Goal: Information Seeking & Learning: Learn about a topic

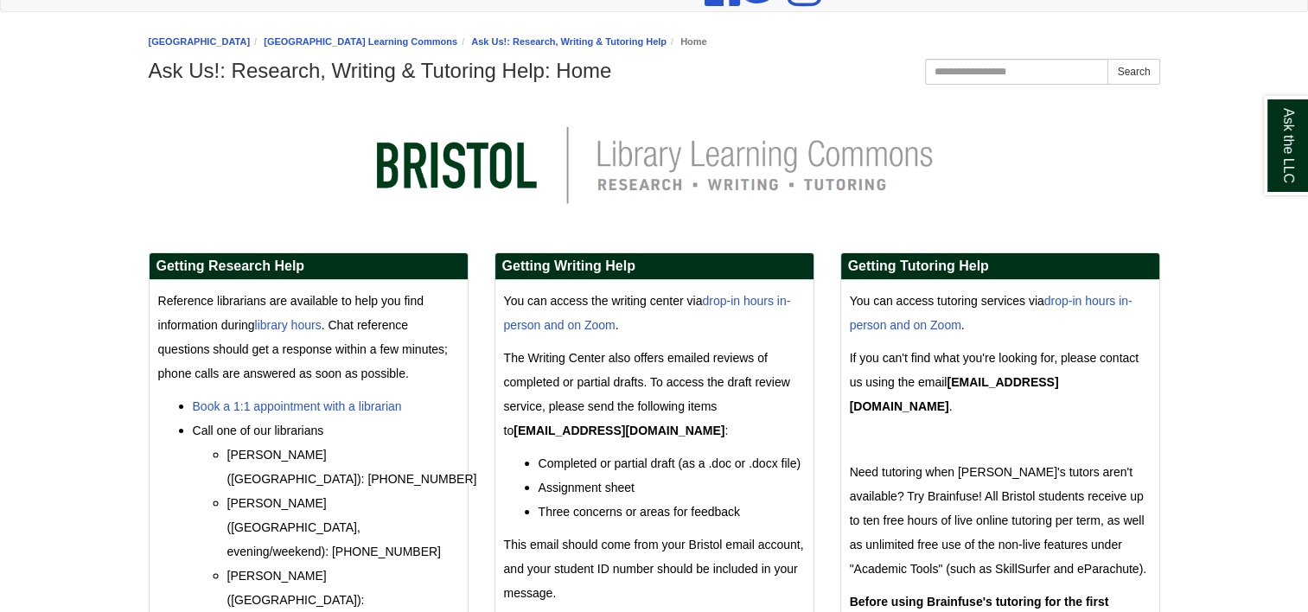
scroll to position [259, 0]
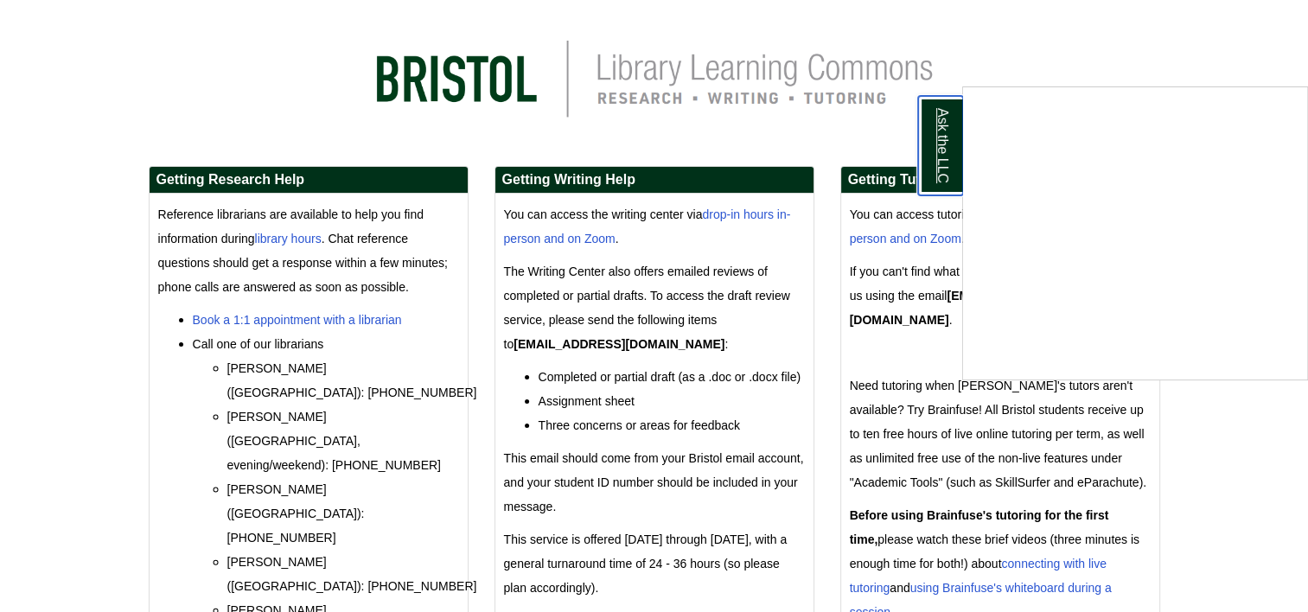
click at [937, 158] on link "Ask the LLC" at bounding box center [940, 145] width 45 height 99
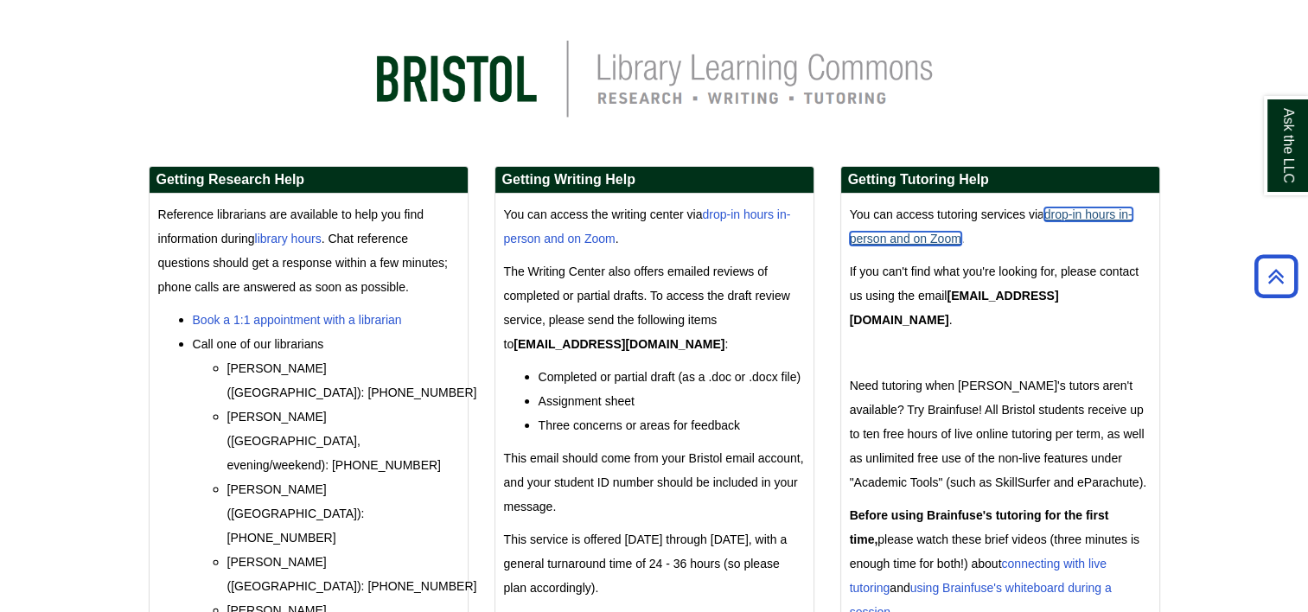
click at [1095, 219] on link "drop-in hours in-person and on Zoom" at bounding box center [991, 227] width 283 height 38
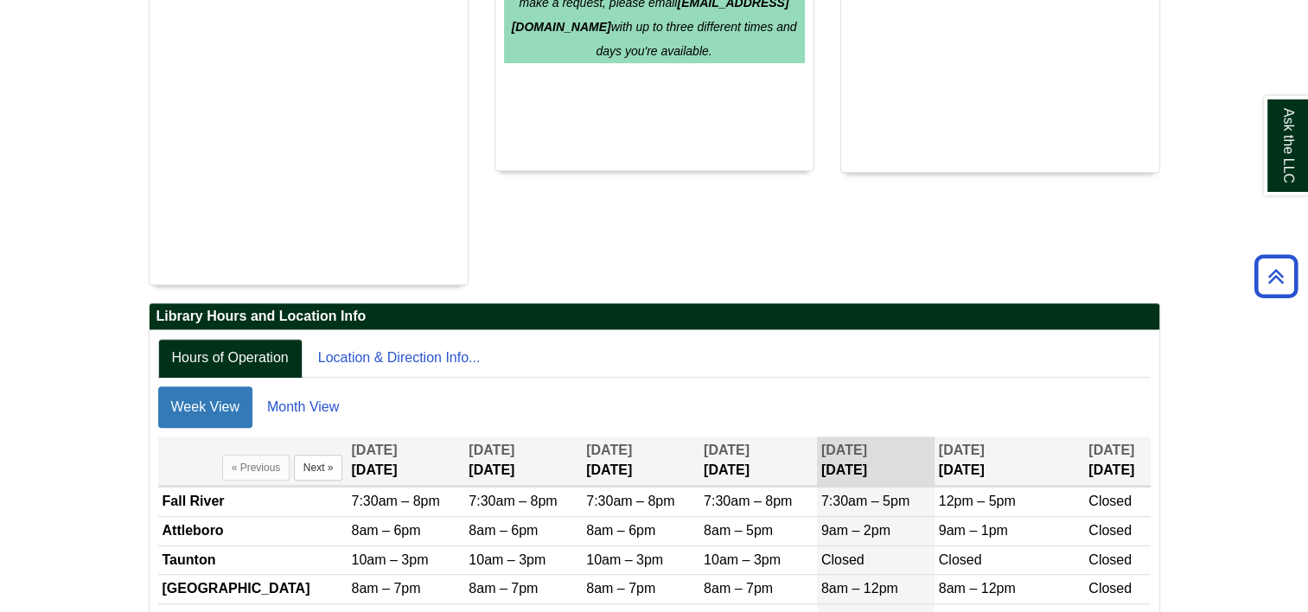
scroll to position [960, 0]
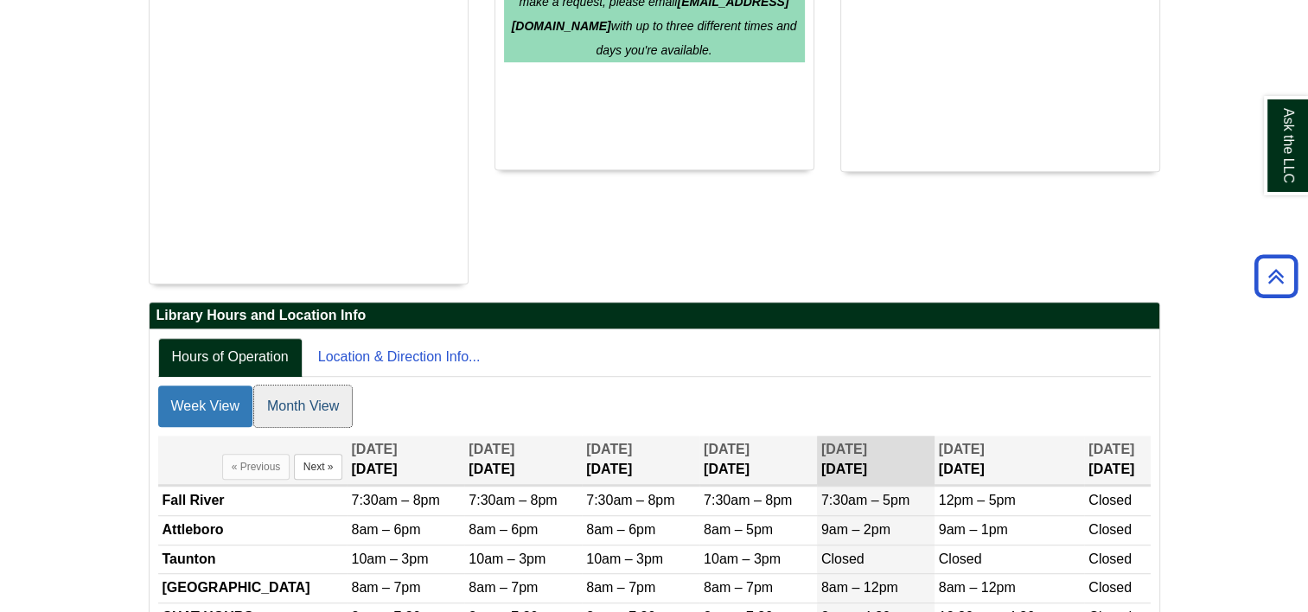
click at [299, 386] on link "Month View" at bounding box center [303, 407] width 98 height 42
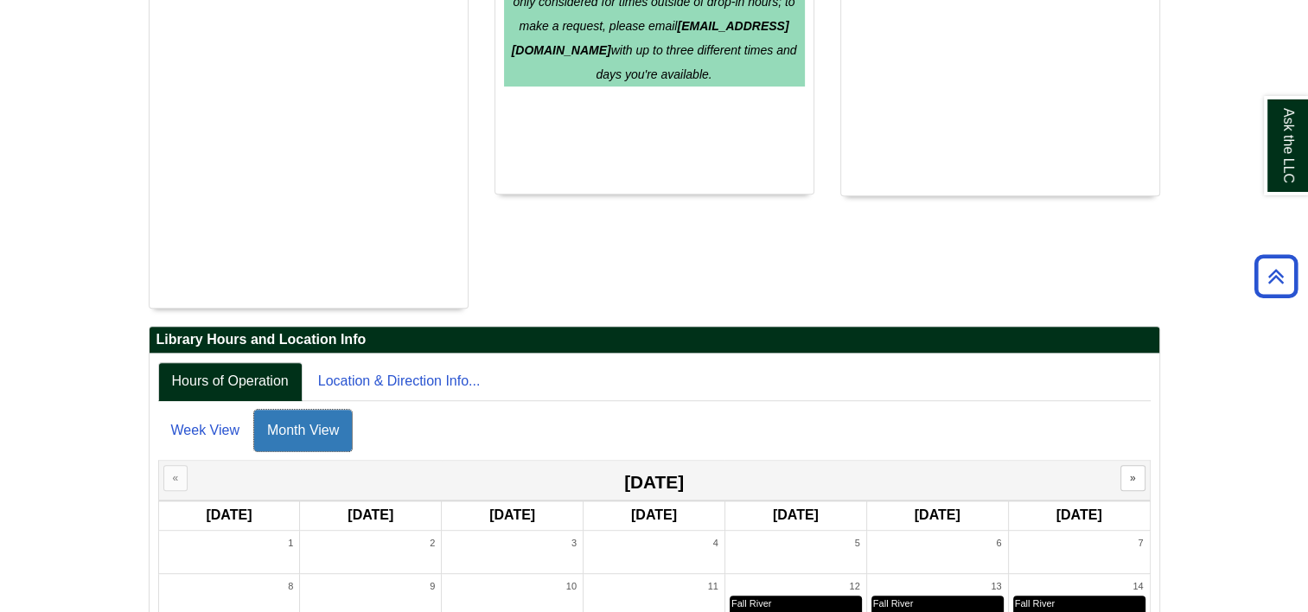
scroll to position [922, 0]
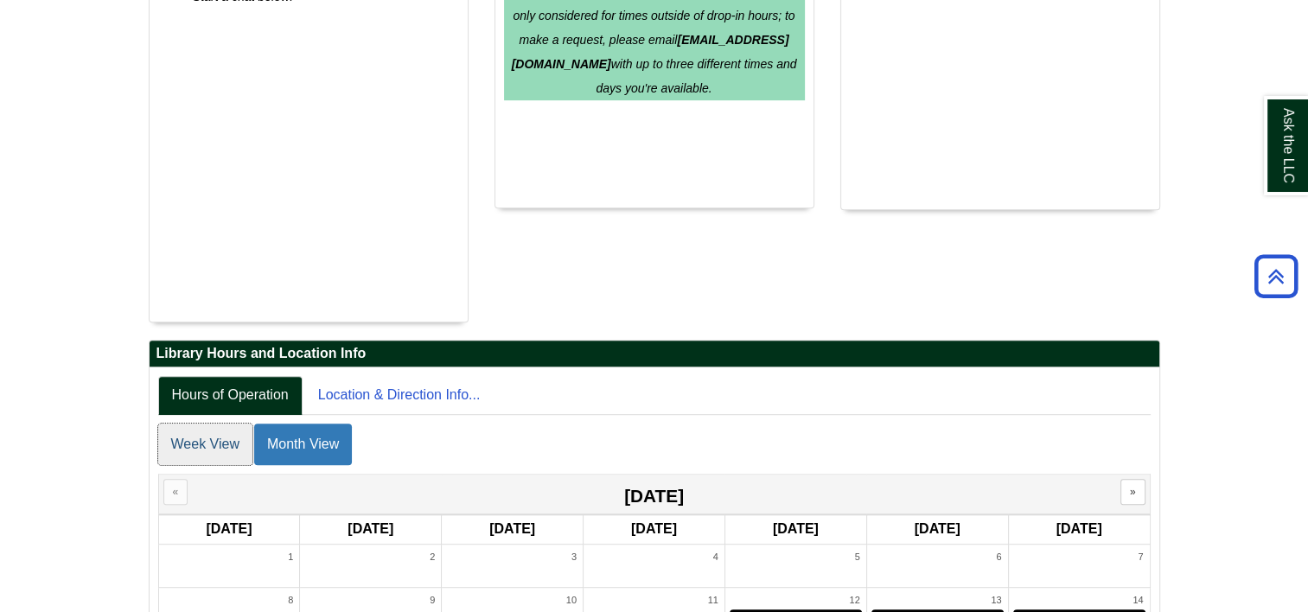
click at [202, 424] on link "Week View" at bounding box center [205, 445] width 94 height 42
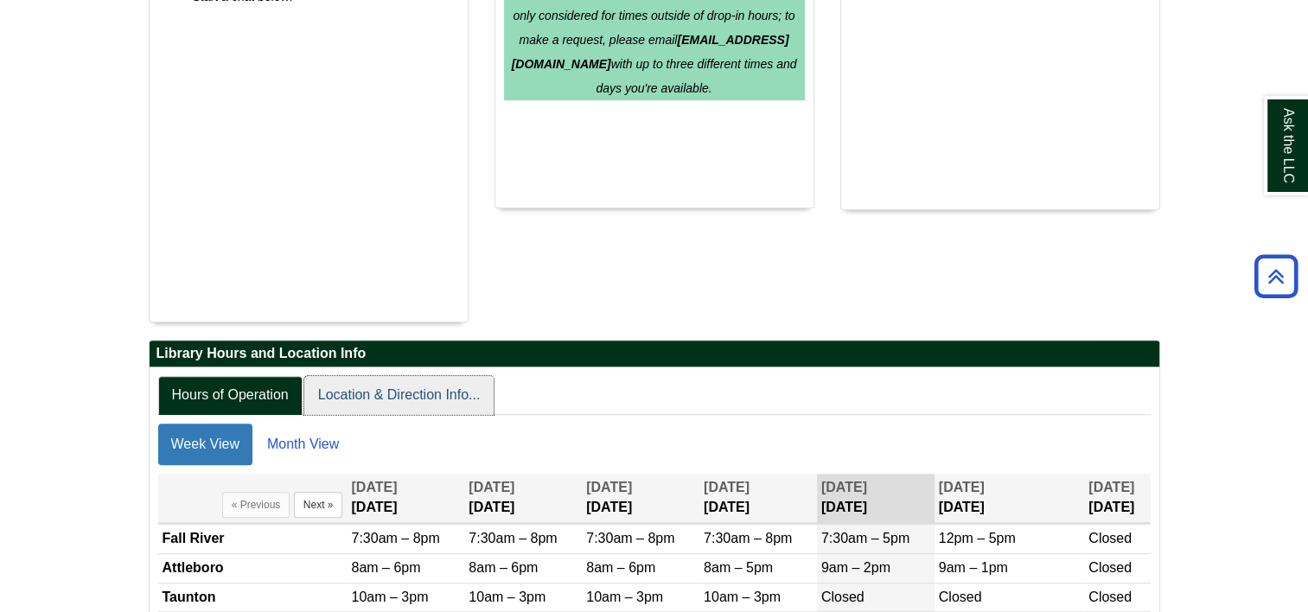
click at [396, 376] on link "Location & Direction Info..." at bounding box center [399, 395] width 190 height 39
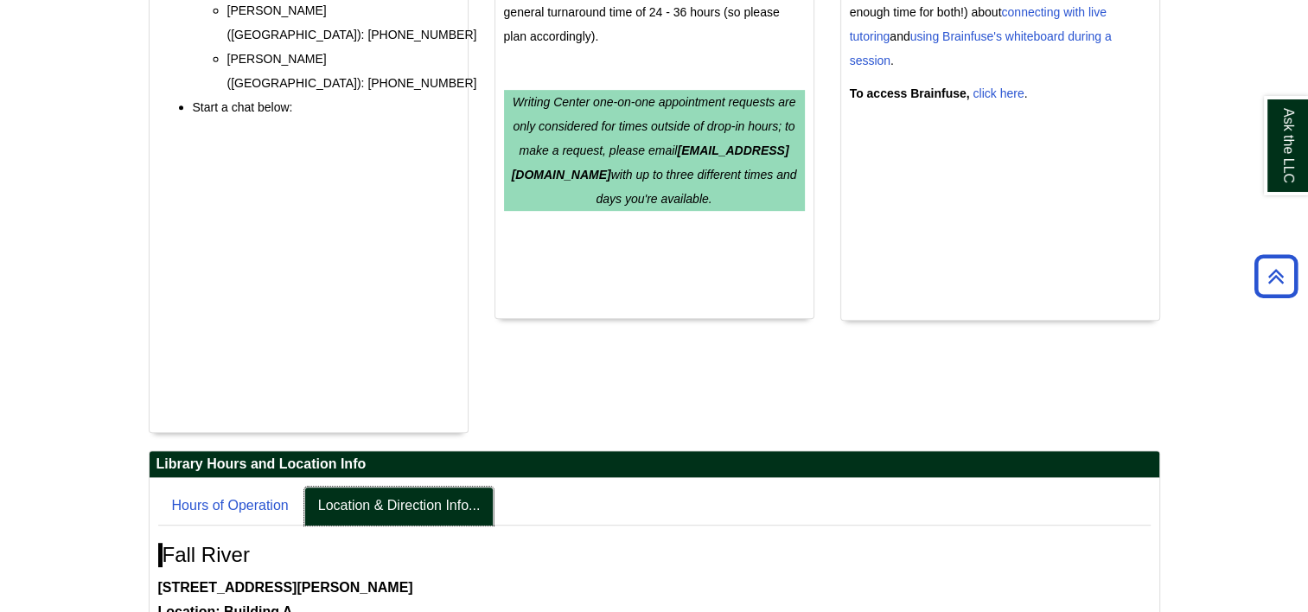
scroll to position [822, 0]
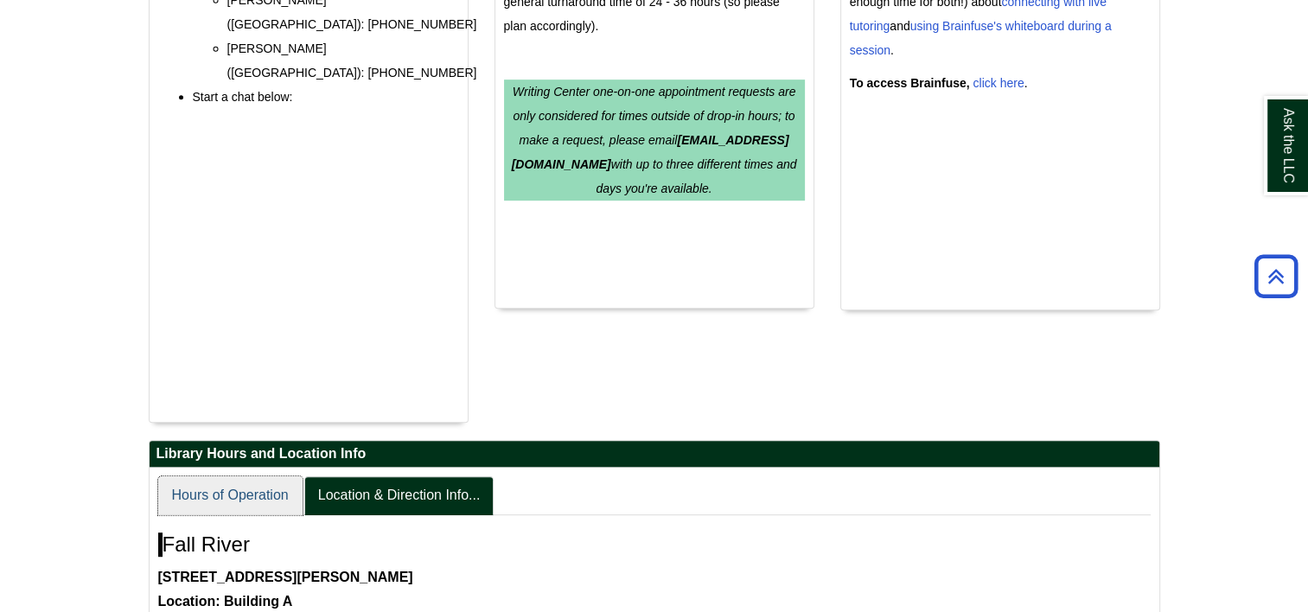
click at [217, 477] on link "Hours of Operation" at bounding box center [230, 496] width 144 height 39
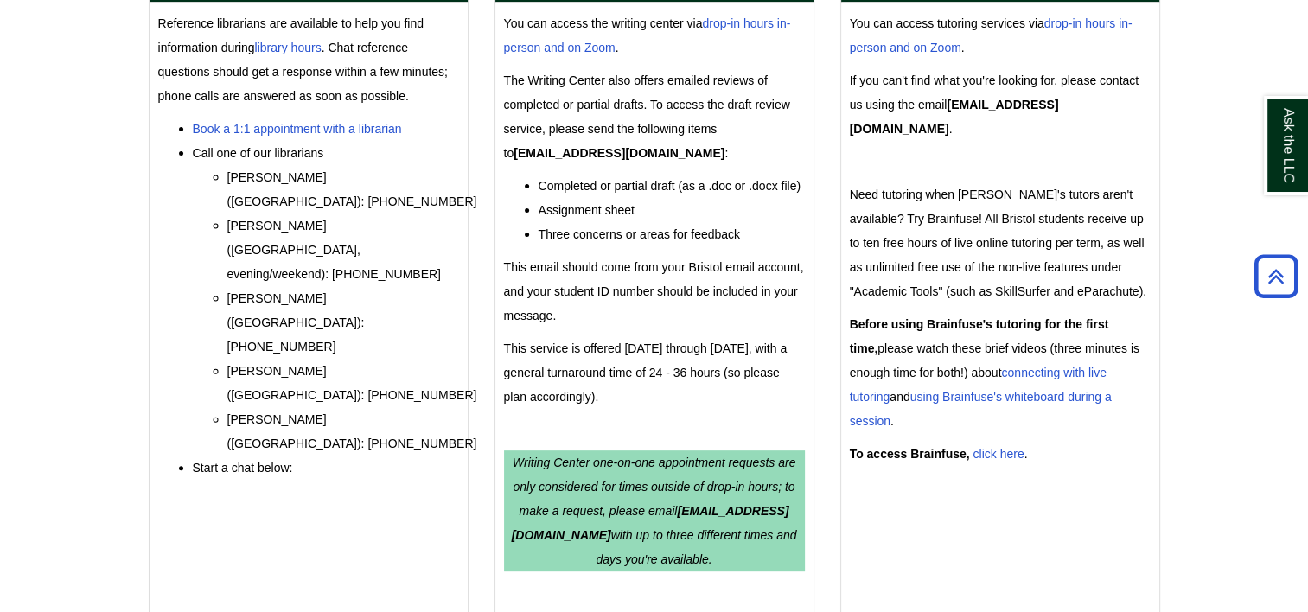
scroll to position [346, 0]
